Goal: Information Seeking & Learning: Learn about a topic

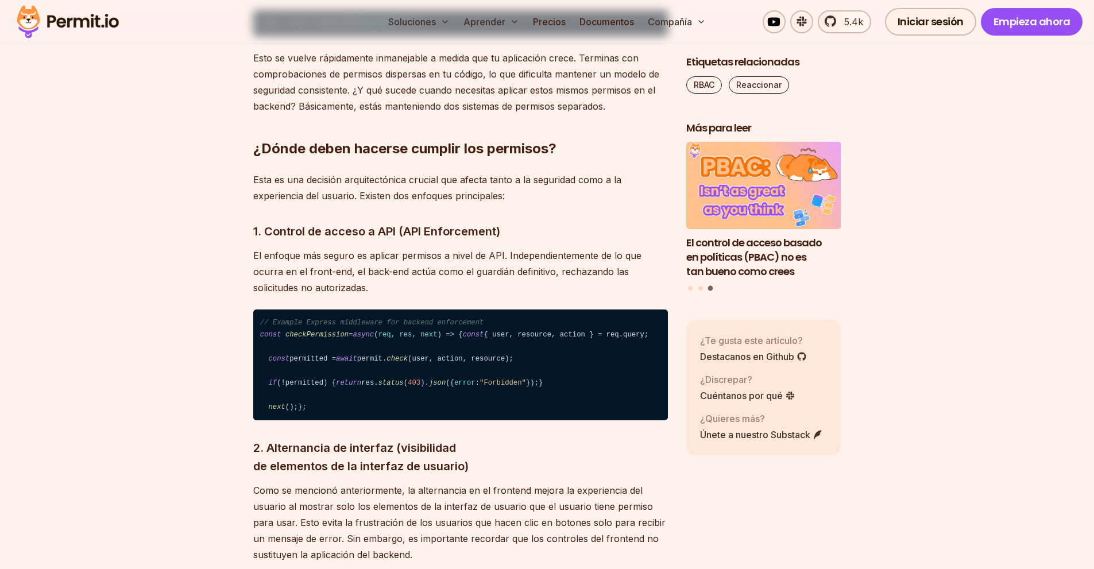
scroll to position [1730, 0]
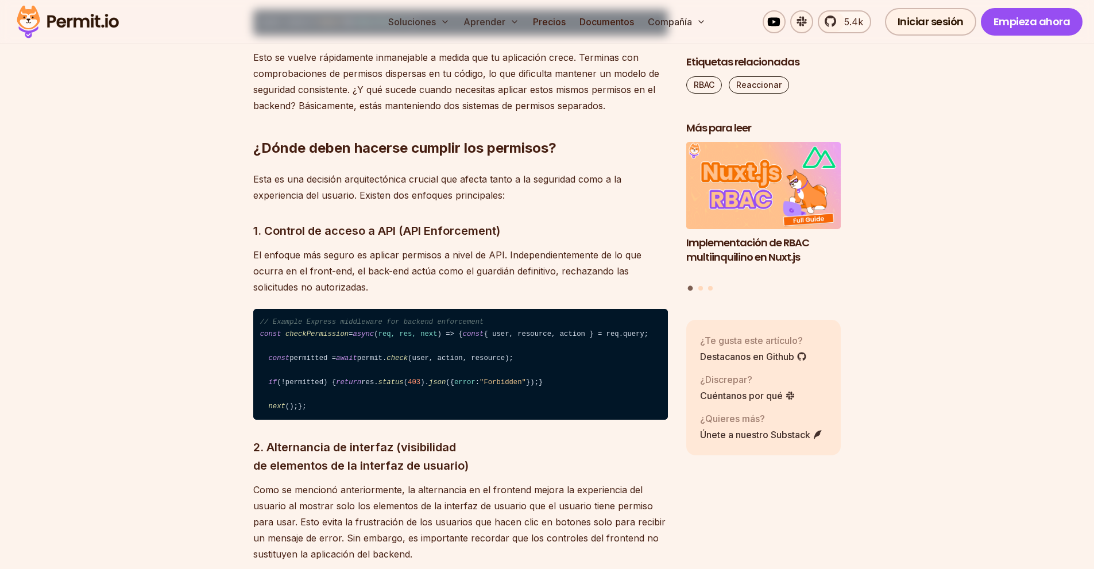
click at [431, 293] on font "El enfoque más seguro es aplicar permisos a nivel de API. Independientemente de…" at bounding box center [447, 271] width 388 height 44
click at [419, 291] on font "El enfoque más seguro es aplicar permisos a nivel de API. Independientemente de…" at bounding box center [447, 271] width 388 height 44
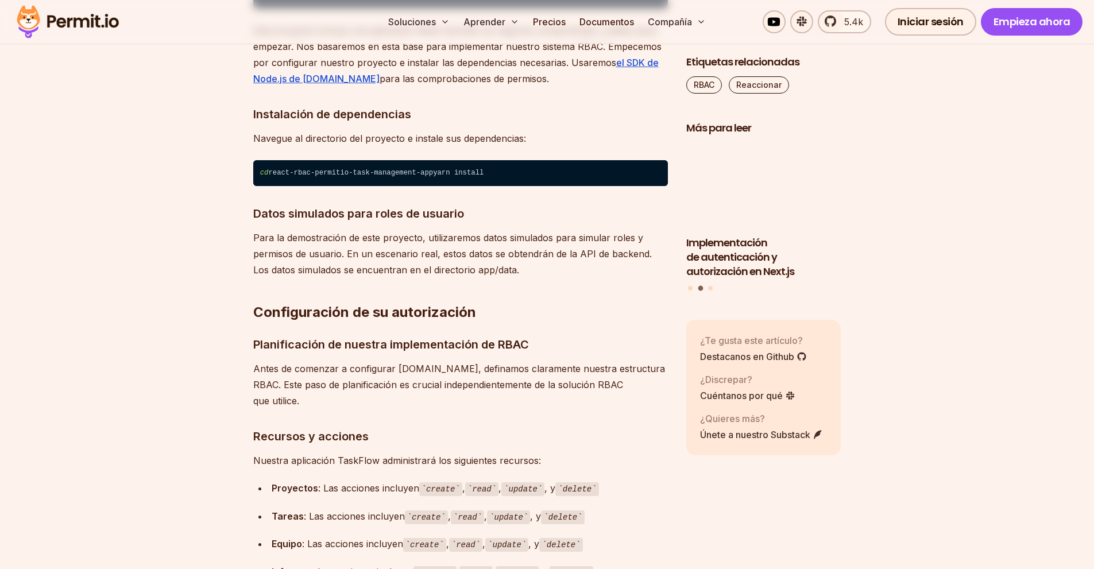
scroll to position [2984, 0]
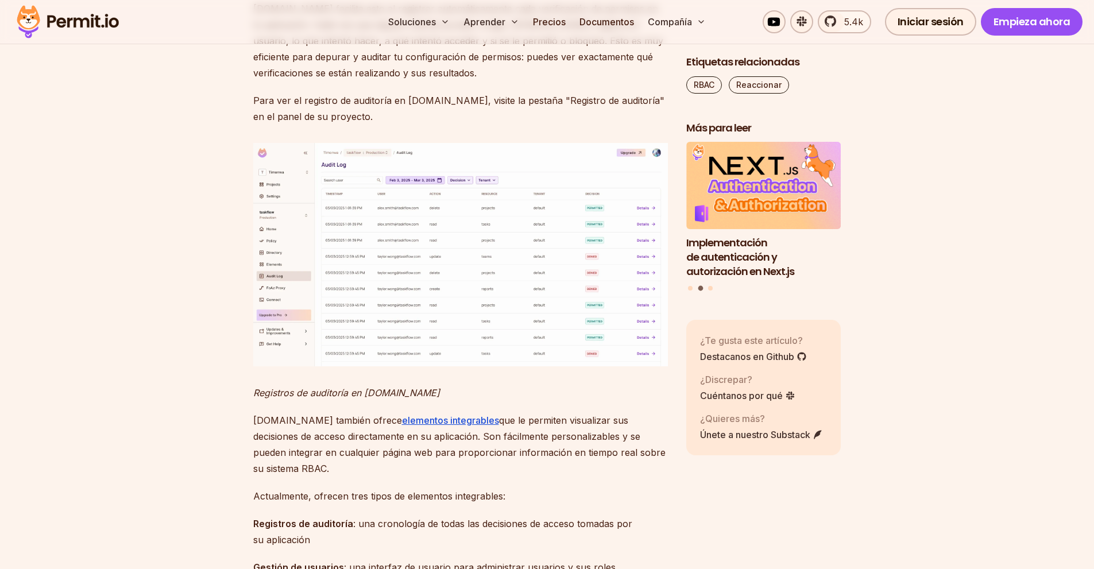
scroll to position [10719, 0]
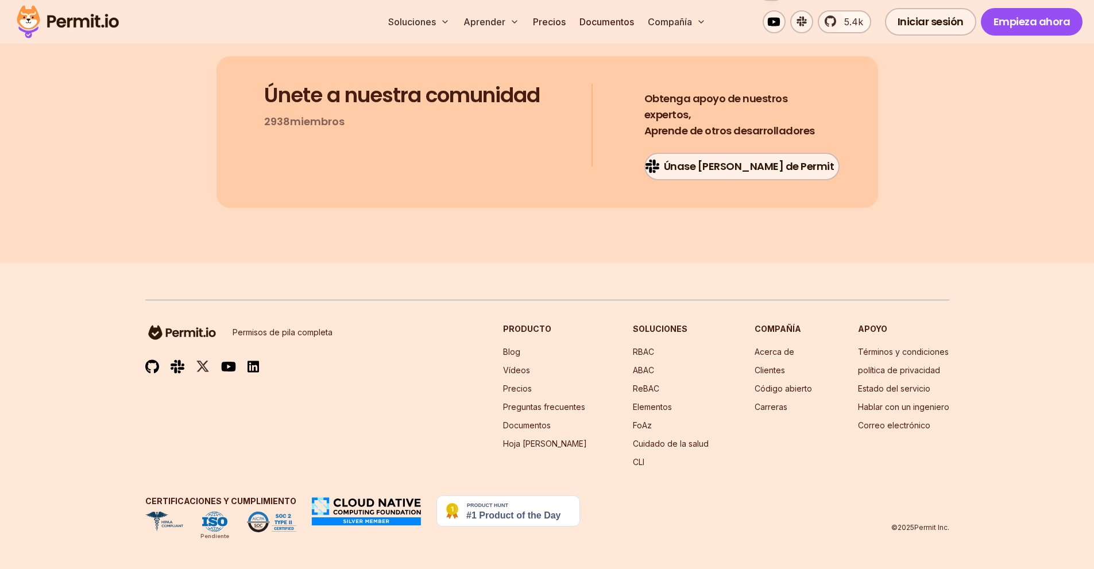
scroll to position [13937, 0]
